Goal: Task Accomplishment & Management: Manage account settings

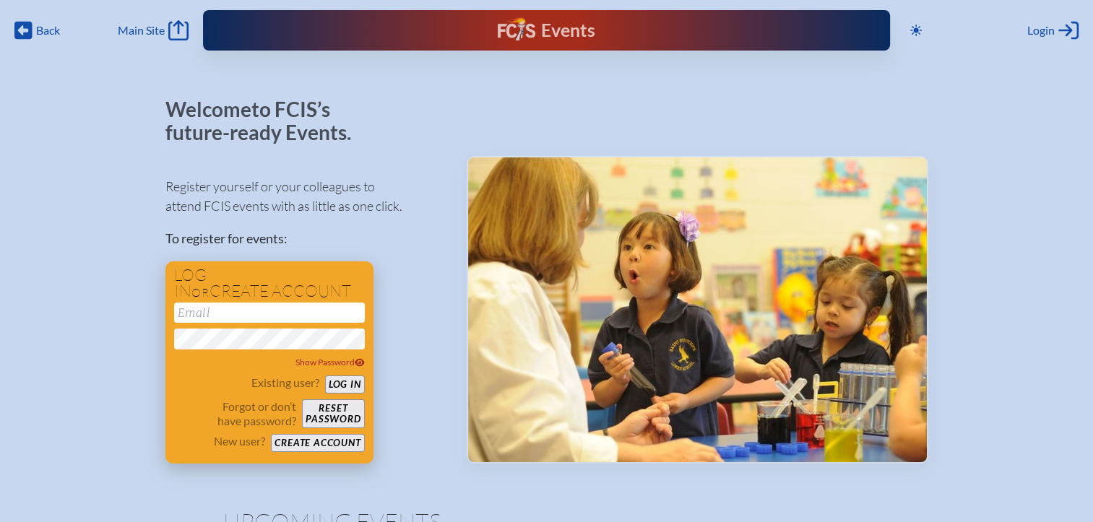
type input "[EMAIL_ADDRESS][DOMAIN_NAME]"
click at [335, 384] on button "Log in" at bounding box center [345, 384] width 40 height 18
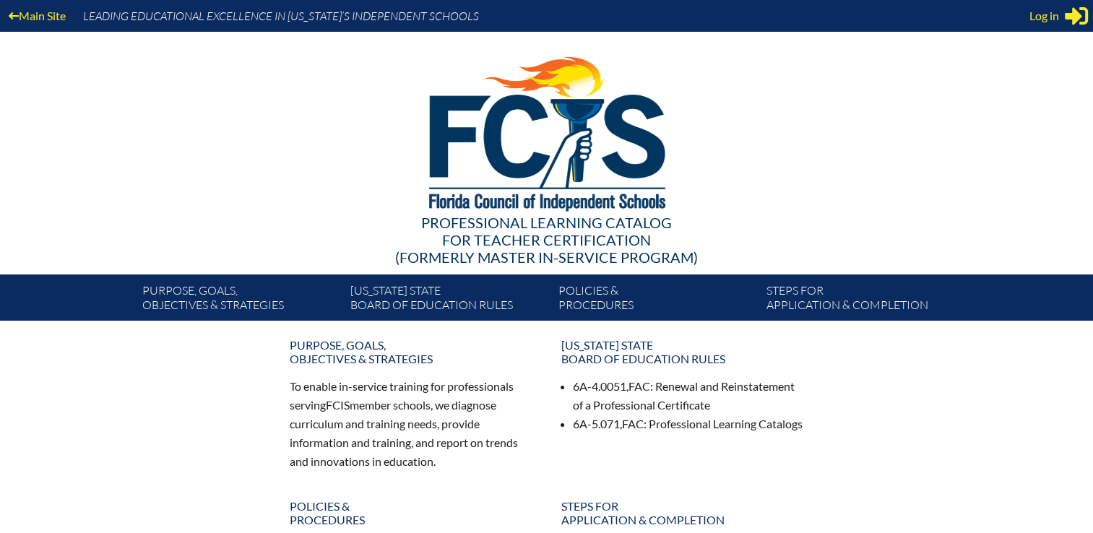
type input "[EMAIL_ADDRESS][DOMAIN_NAME]"
click at [1054, 24] on span "Log in" at bounding box center [1044, 15] width 30 height 17
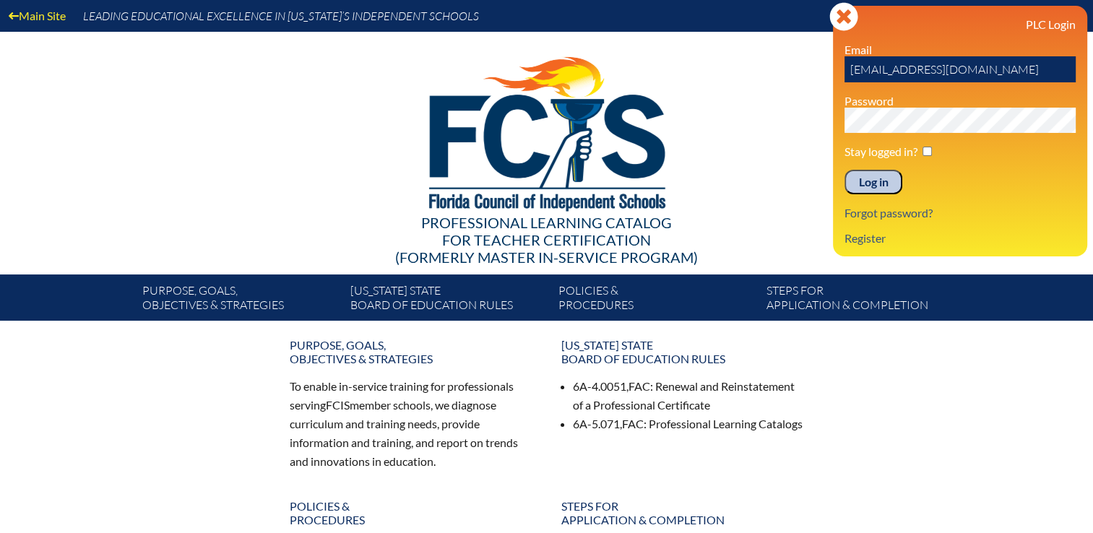
click at [889, 181] on input "Log in" at bounding box center [873, 182] width 58 height 25
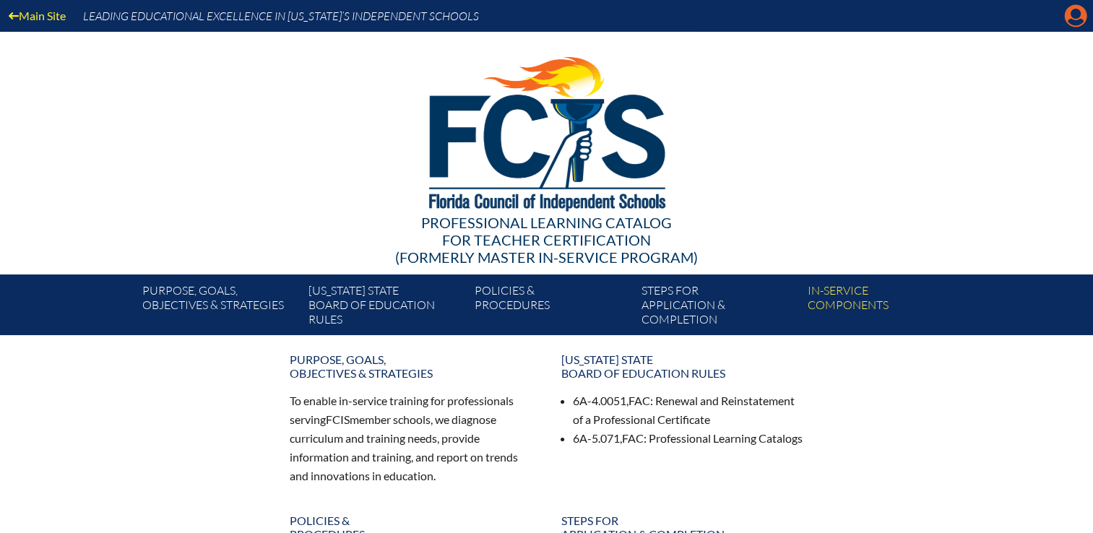
click at [1067, 15] on icon at bounding box center [1075, 16] width 22 height 22
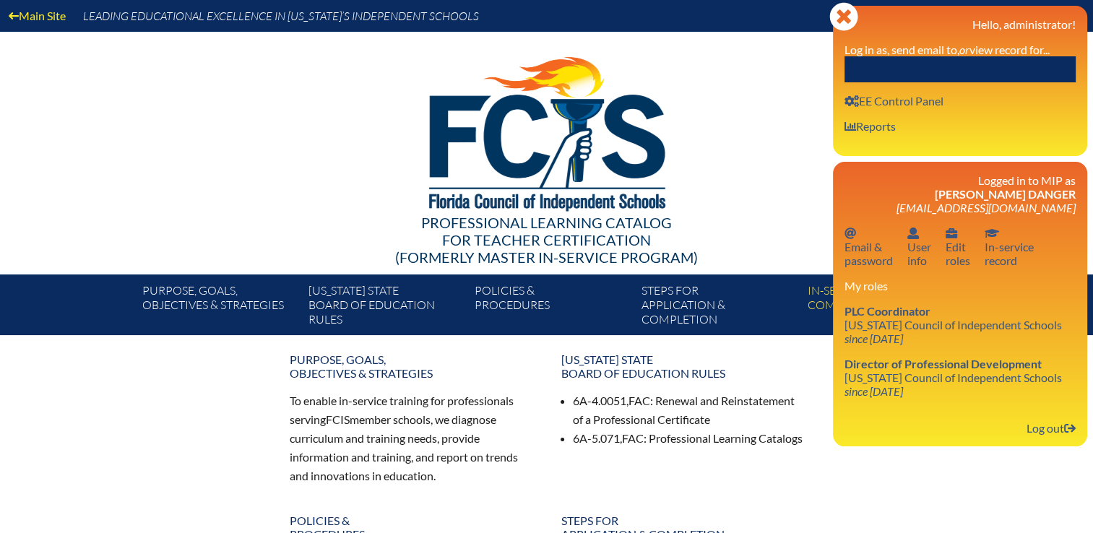
click at [1003, 59] on input "text" at bounding box center [959, 69] width 231 height 26
paste input "walshr@miamicountryday.org"
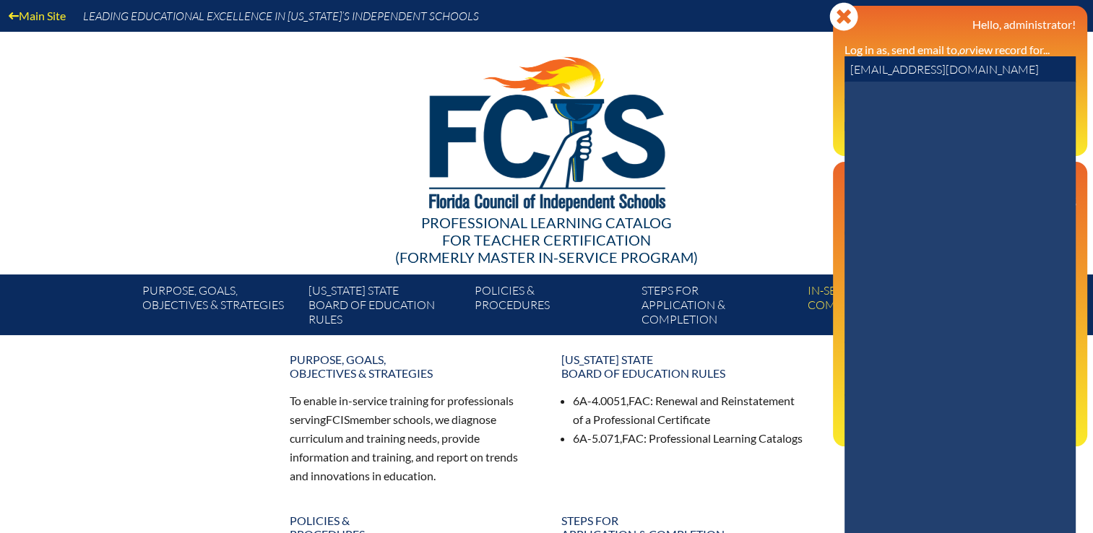
drag, startPoint x: 1015, startPoint y: 72, endPoint x: 822, endPoint y: 73, distance: 192.1
click at [822, 73] on div "Main Site Leading Educational Excellence in Florida’s Independent Schools Profe…" at bounding box center [546, 167] width 1093 height 335
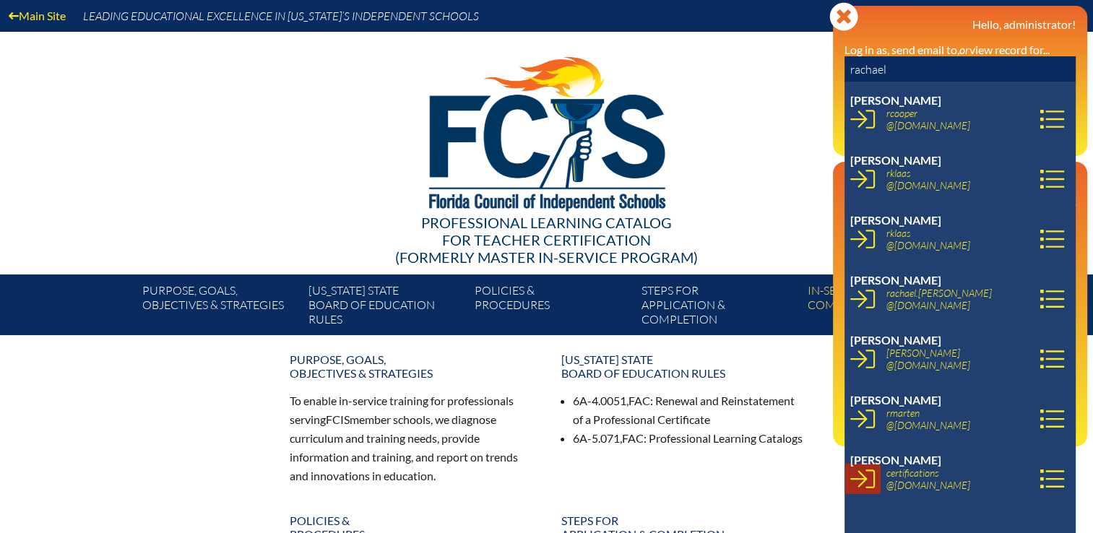
type input "rachael"
click at [861, 483] on icon at bounding box center [862, 478] width 25 height 25
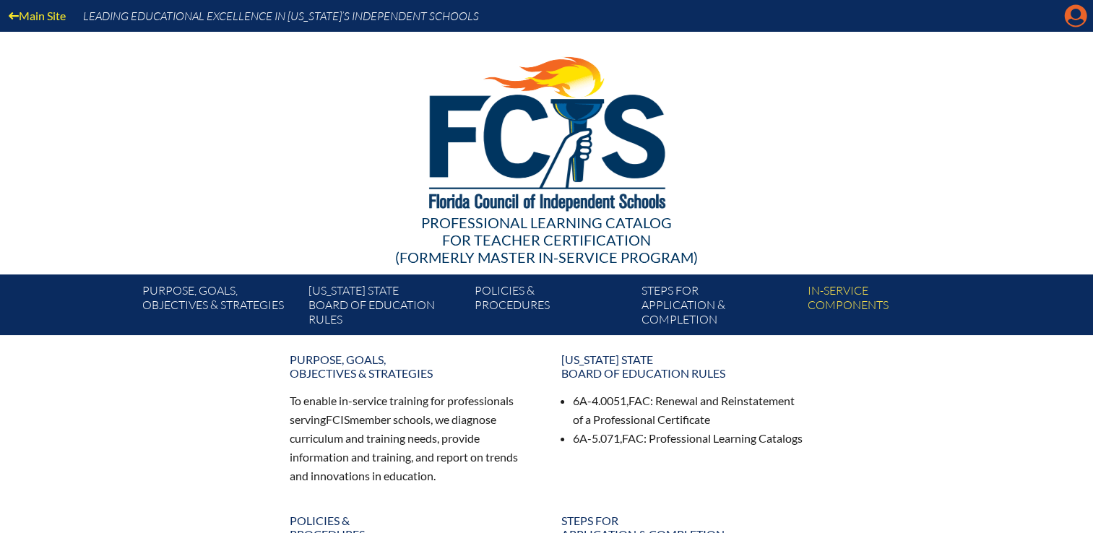
click at [1069, 16] on icon at bounding box center [1075, 16] width 22 height 22
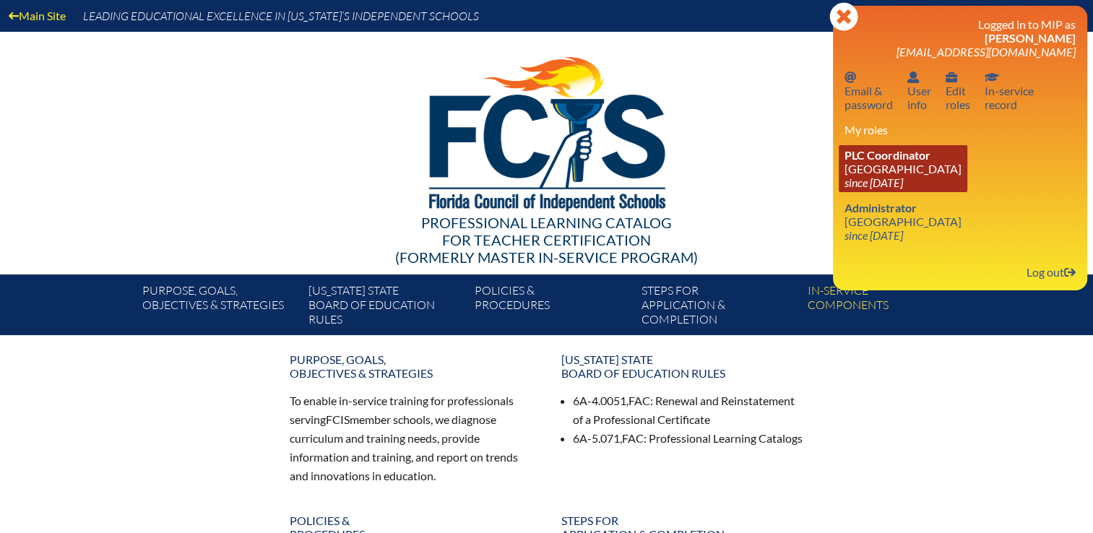
click at [888, 175] on link "PLC Coordinator Miami Country Day School since 2024 Aug 1" at bounding box center [902, 168] width 129 height 47
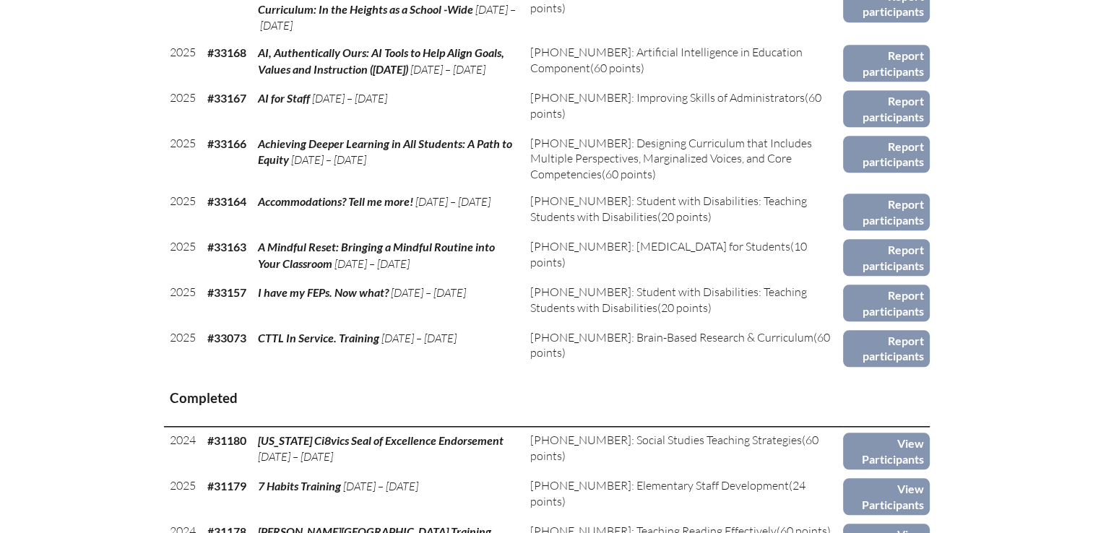
scroll to position [1300, 0]
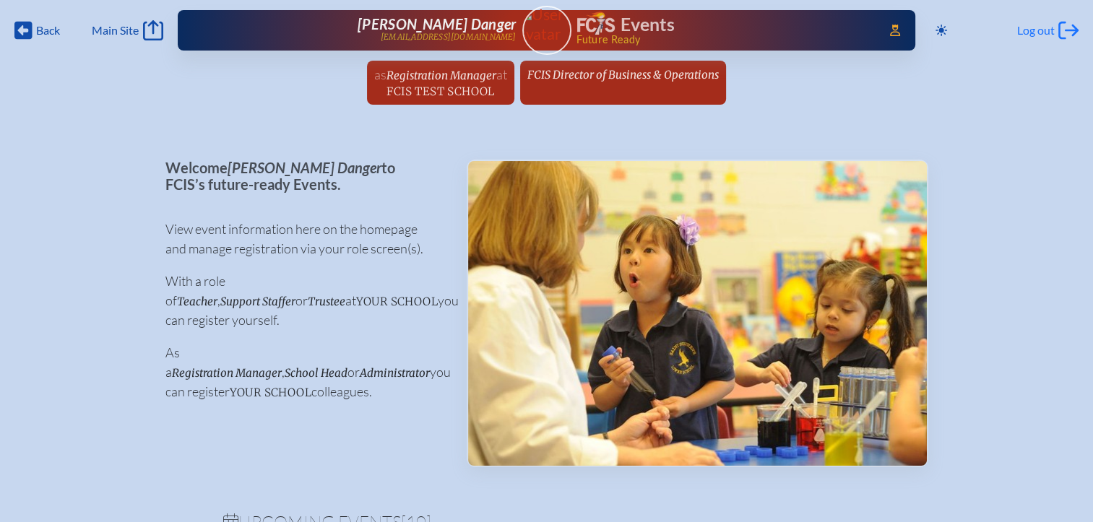
click at [1030, 26] on span "Log out" at bounding box center [1036, 30] width 38 height 14
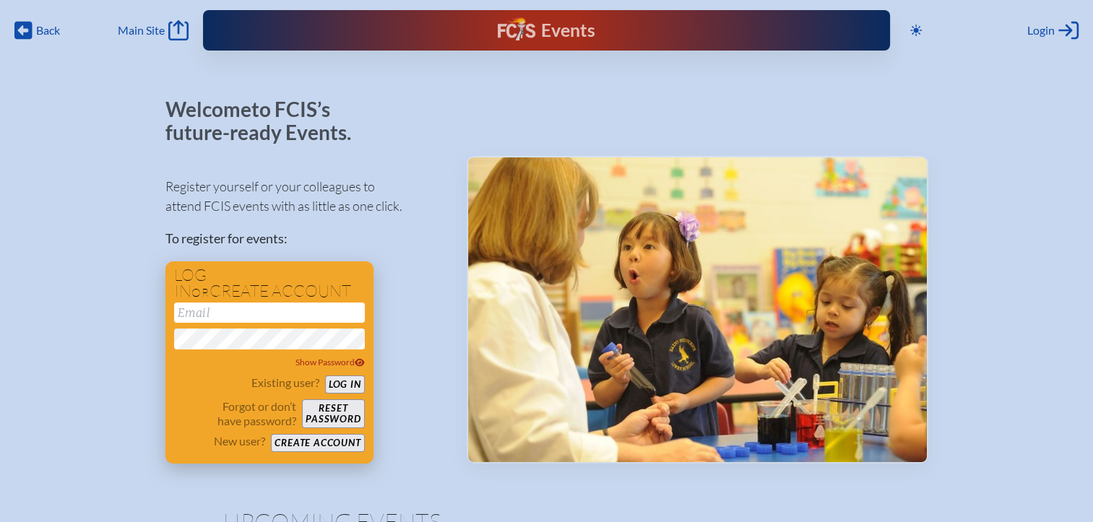
type input "[EMAIL_ADDRESS][DOMAIN_NAME]"
click at [339, 384] on button "Log in" at bounding box center [345, 384] width 40 height 18
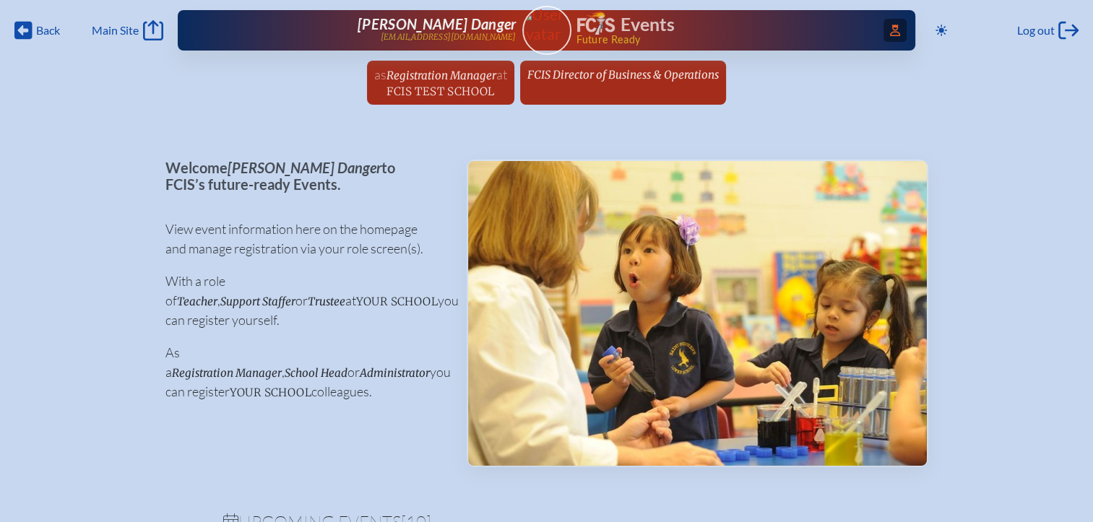
click at [892, 35] on icon at bounding box center [895, 31] width 10 height 12
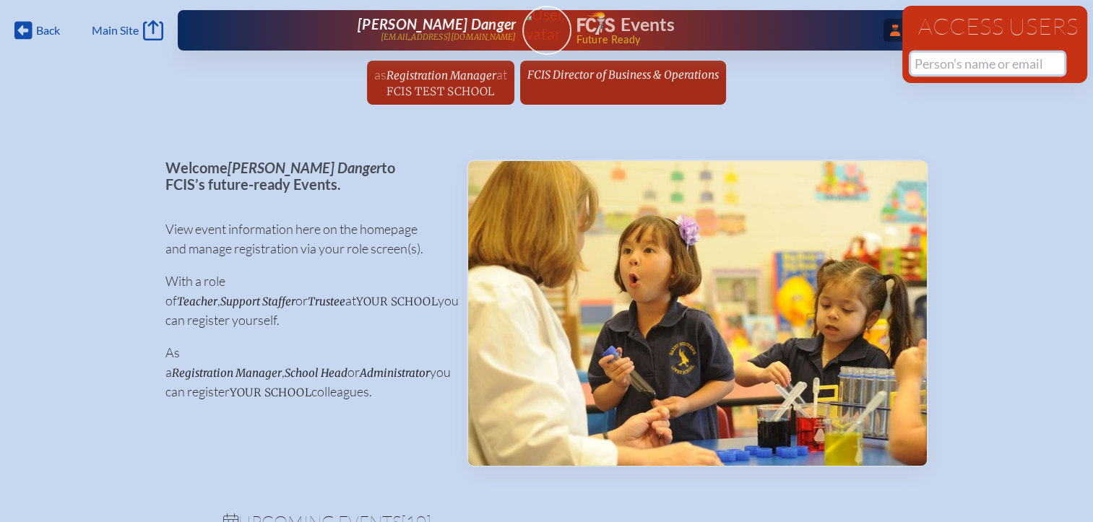
click at [936, 64] on input "text" at bounding box center [987, 64] width 153 height 22
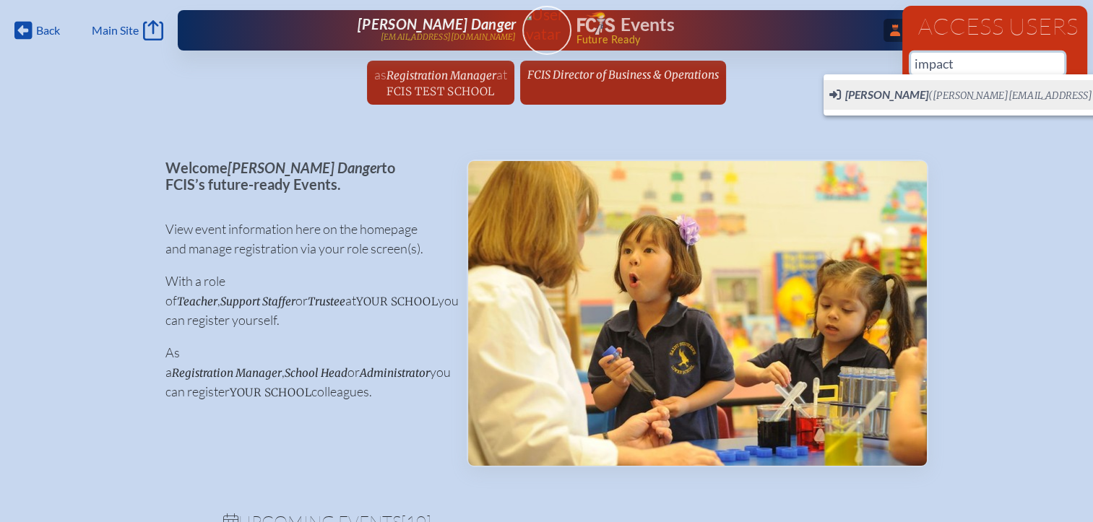
scroll to position [0, 11]
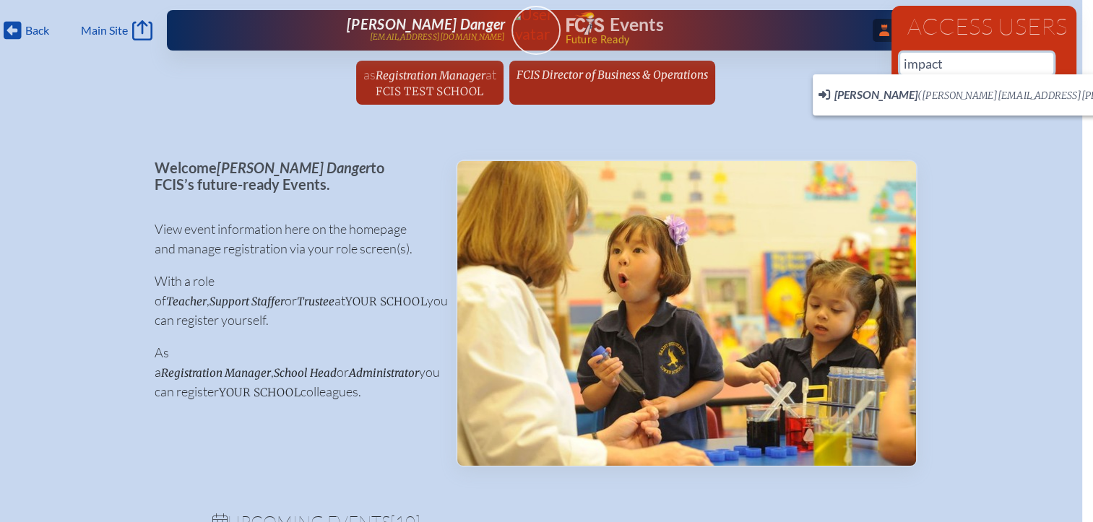
type input "impact"
